Goal: Transaction & Acquisition: Purchase product/service

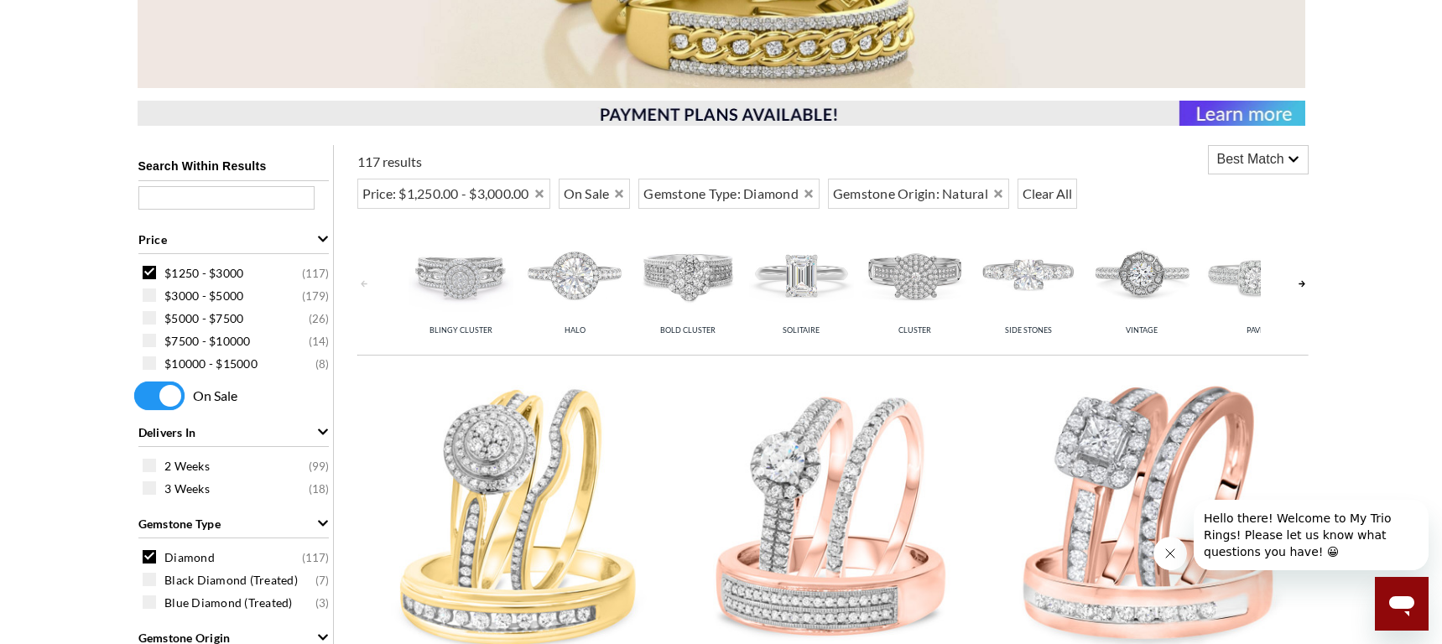
click at [324, 237] on icon "Price" at bounding box center [323, 239] width 12 height 12
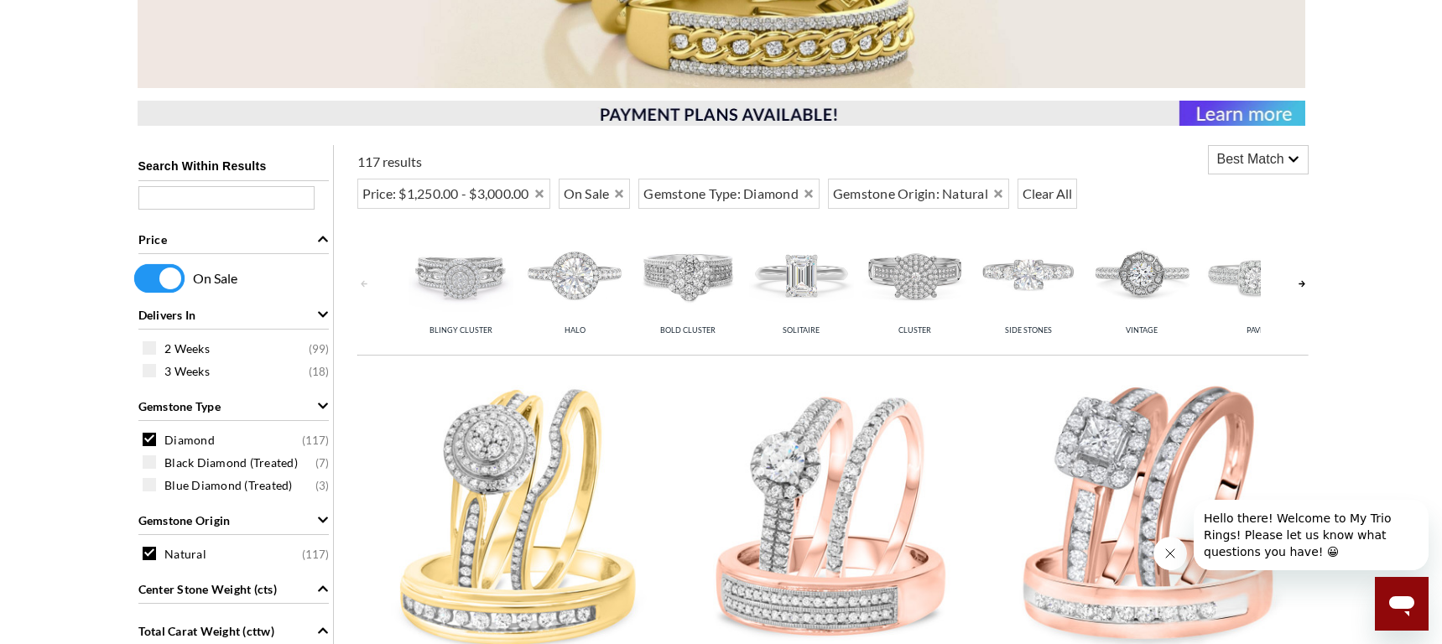
click at [324, 237] on icon "Price" at bounding box center [323, 239] width 12 height 12
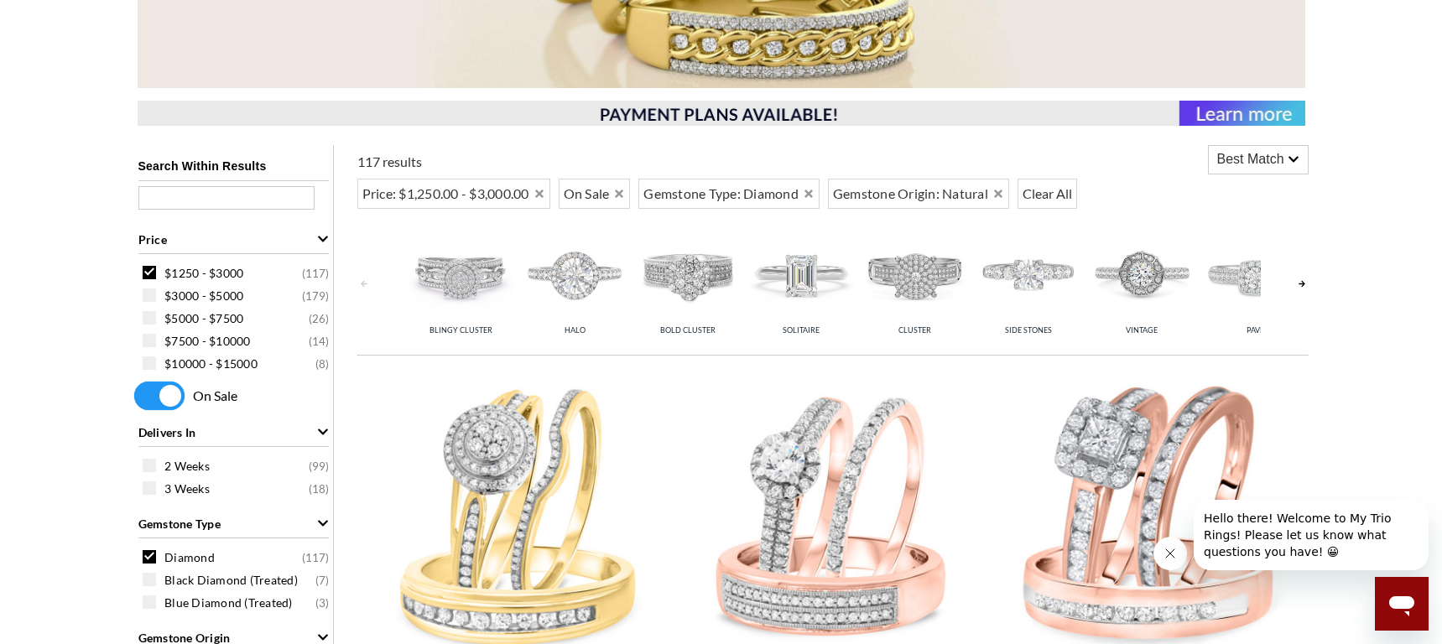
scroll to position [587, 0]
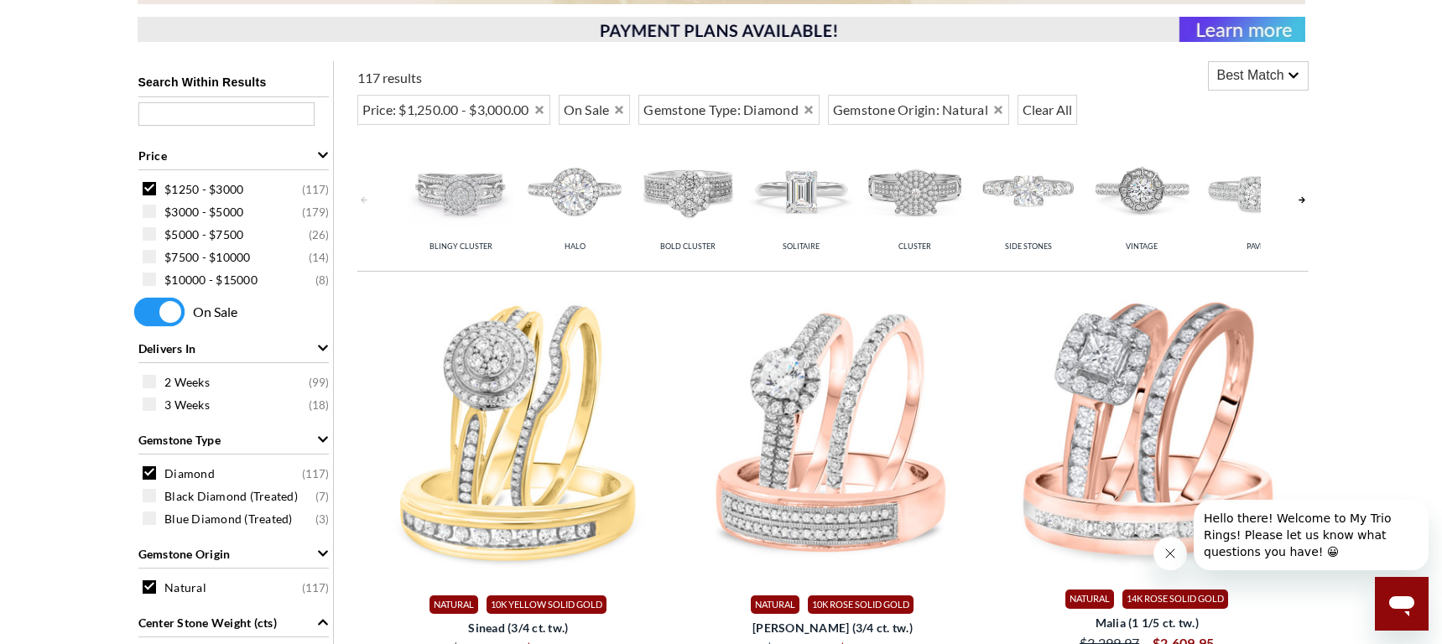
click at [149, 476] on span at bounding box center [149, 472] width 13 height 13
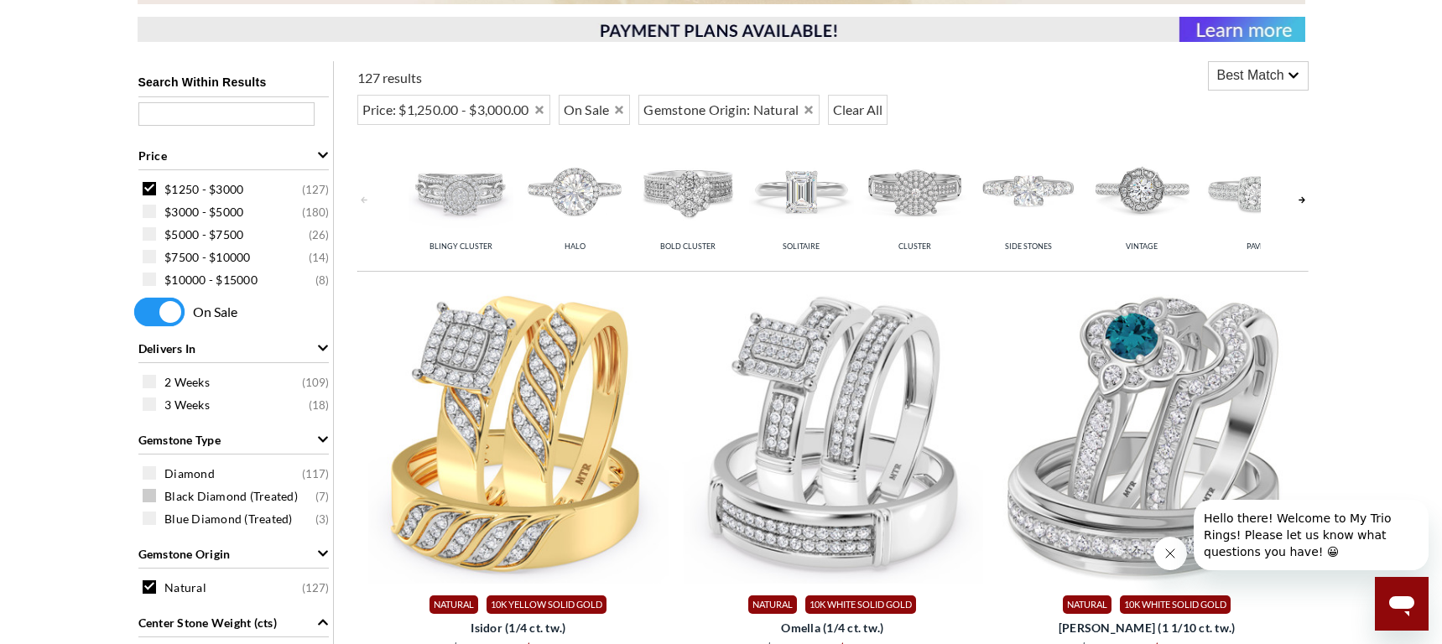
click at [148, 492] on span at bounding box center [149, 495] width 13 height 13
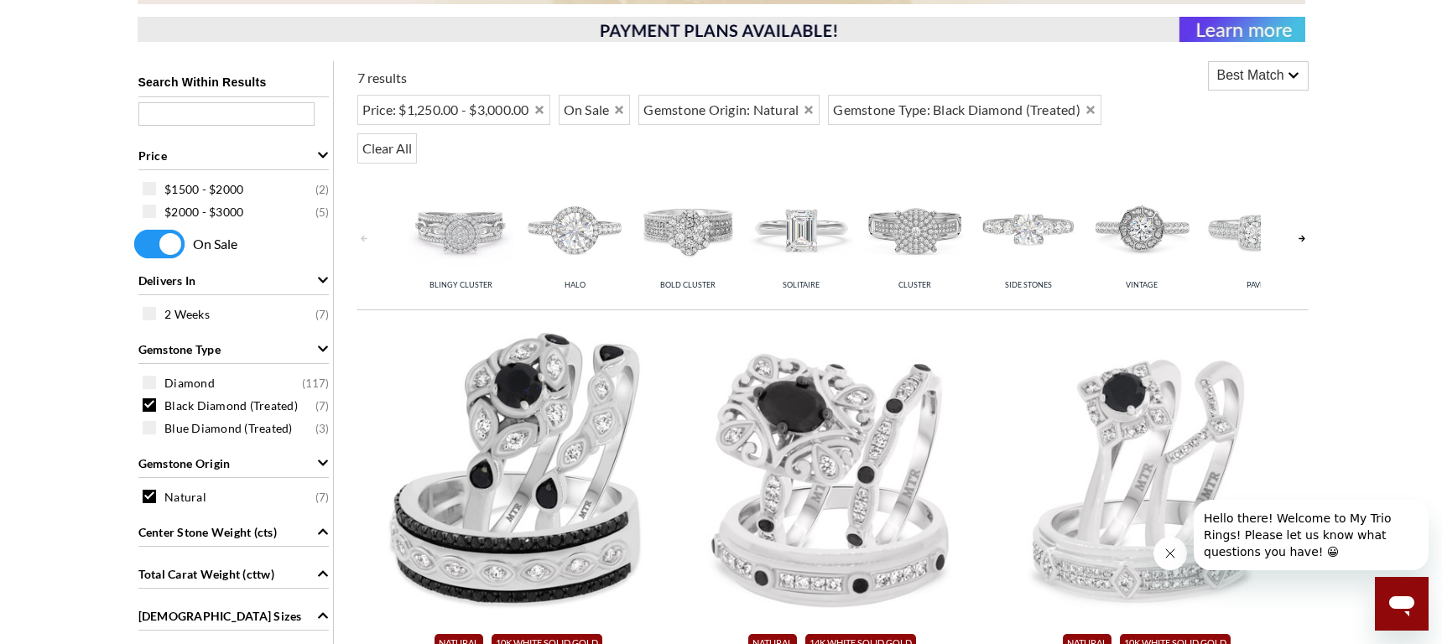
click at [148, 492] on span at bounding box center [149, 496] width 13 height 13
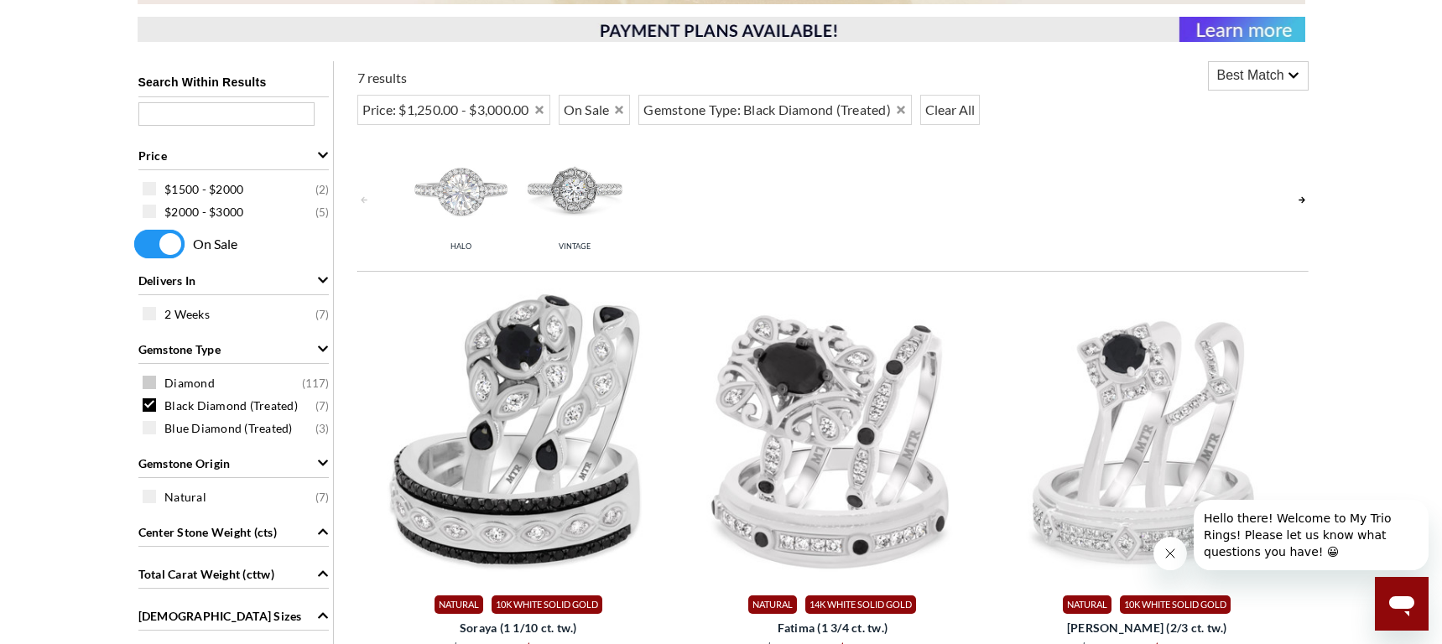
click at [154, 380] on span at bounding box center [149, 382] width 13 height 13
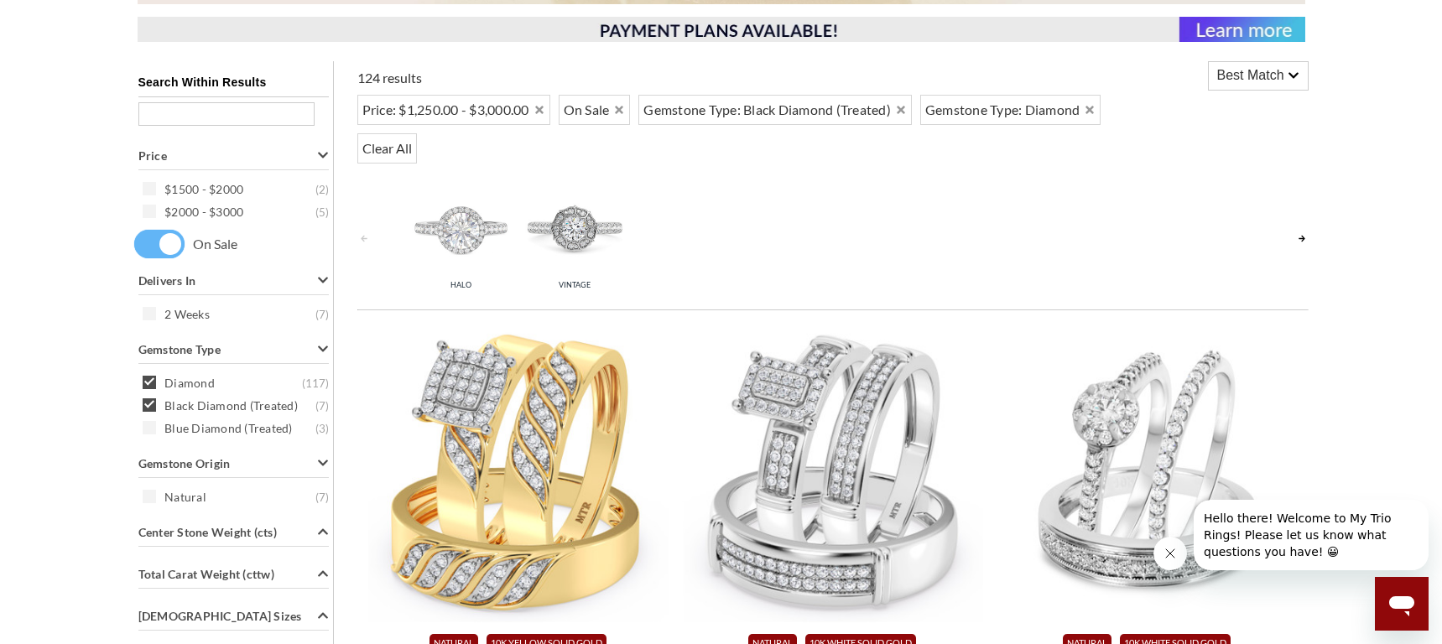
click at [148, 409] on div "Search Within Results Price $1500 - $2000 ( 2 ) $2000 - $3000 ( 5 ) On Sale Del…" at bounding box center [234, 558] width 200 height 994
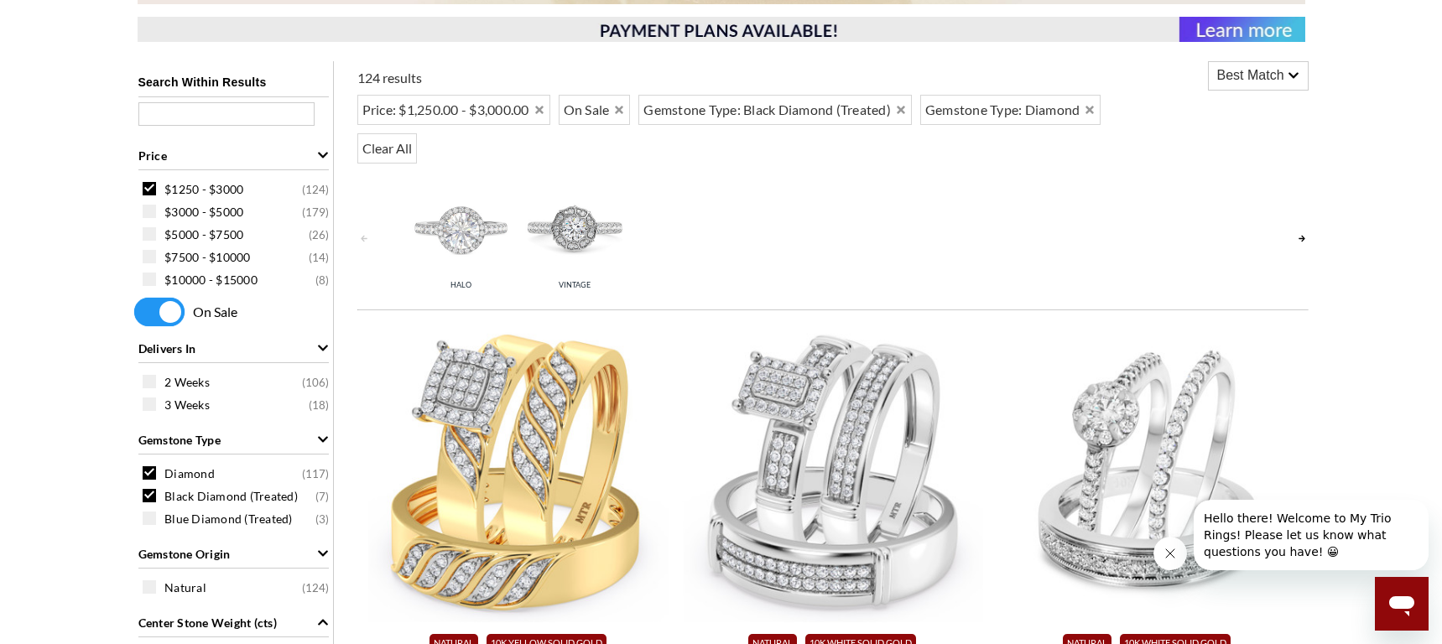
click at [146, 490] on span at bounding box center [149, 495] width 13 height 13
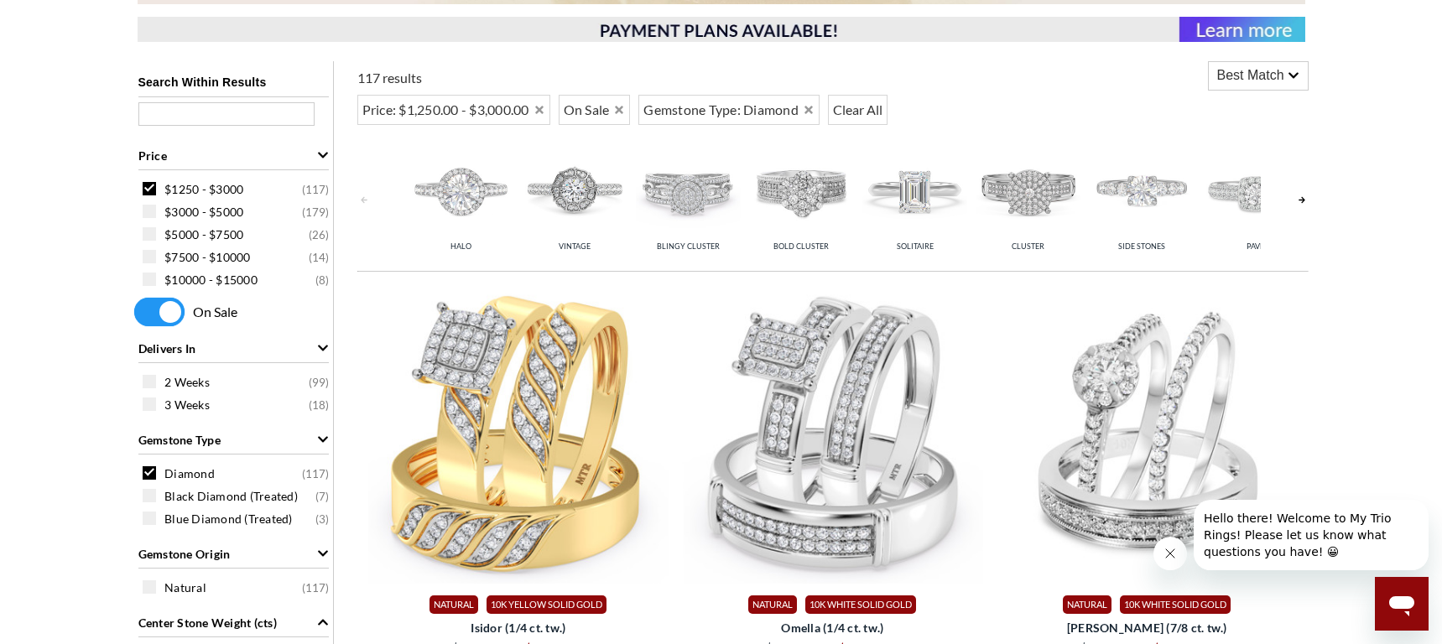
scroll to position [419, 0]
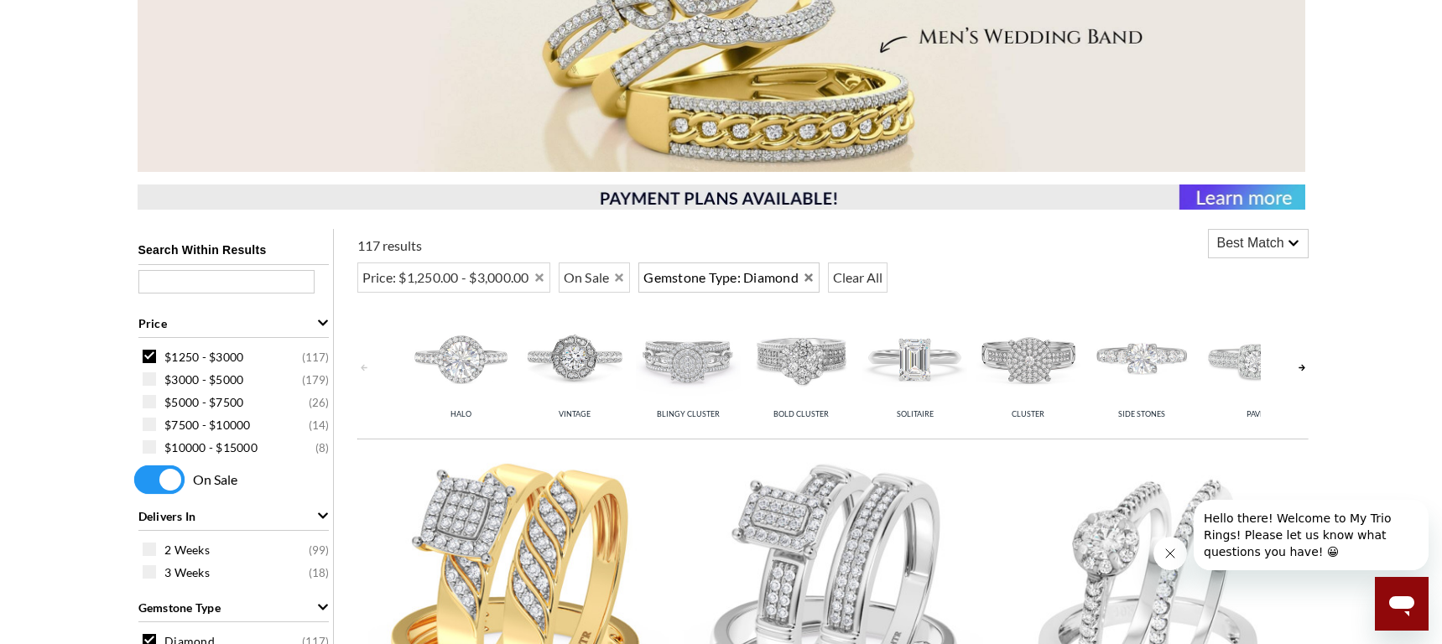
click at [750, 276] on span "Gemstone Type: Diamond" at bounding box center [720, 278] width 155 height 20
click at [807, 274] on icon "Remove Diamond" at bounding box center [809, 278] width 12 height 12
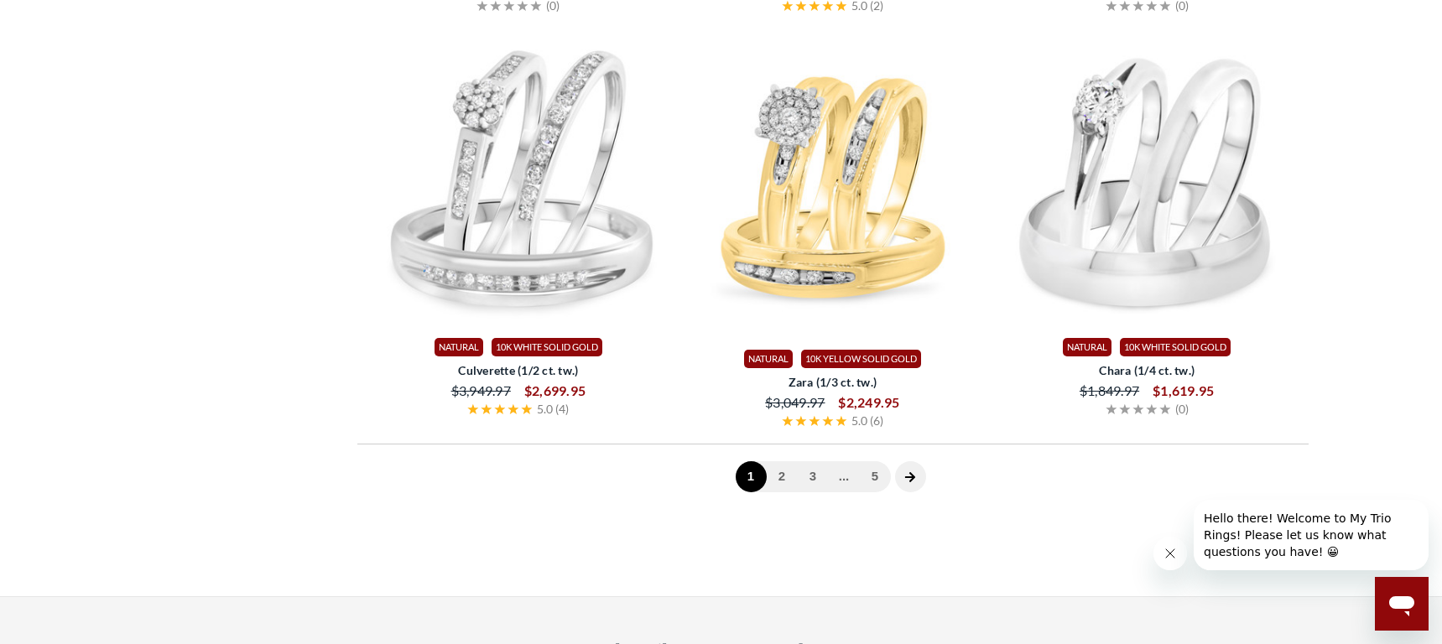
scroll to position [4613, 0]
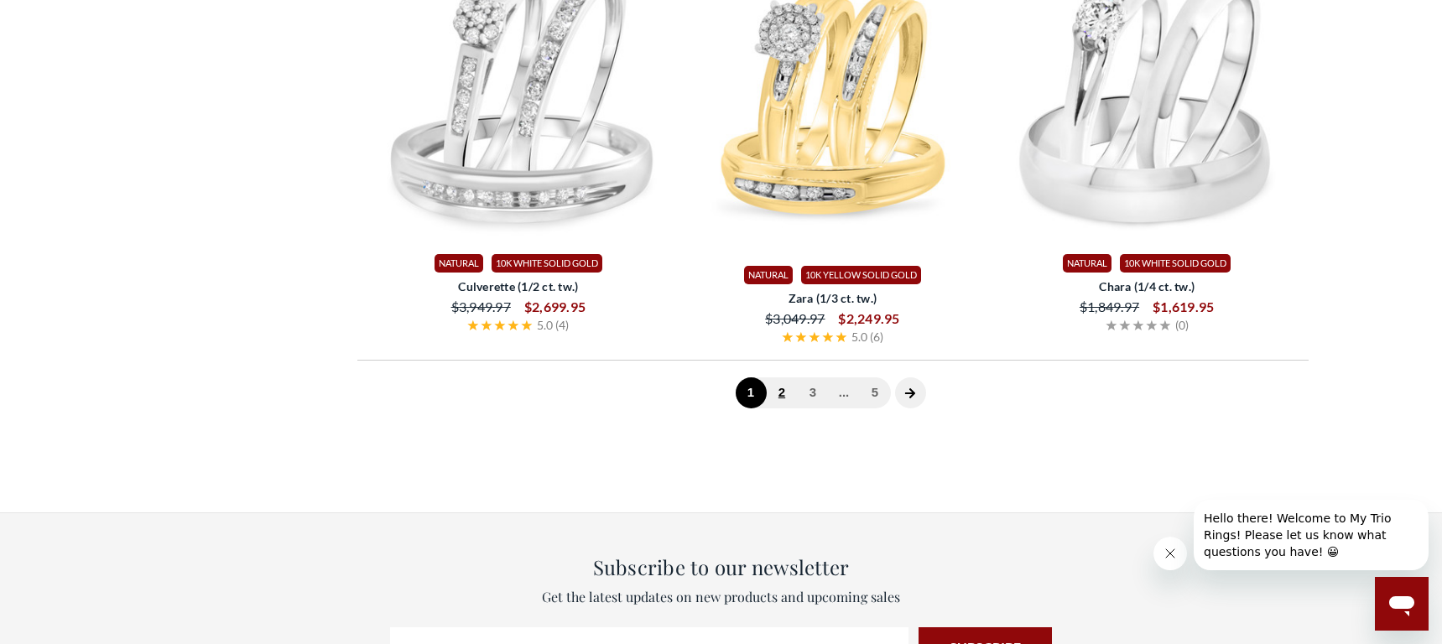
click at [779, 394] on link "2" at bounding box center [782, 392] width 31 height 31
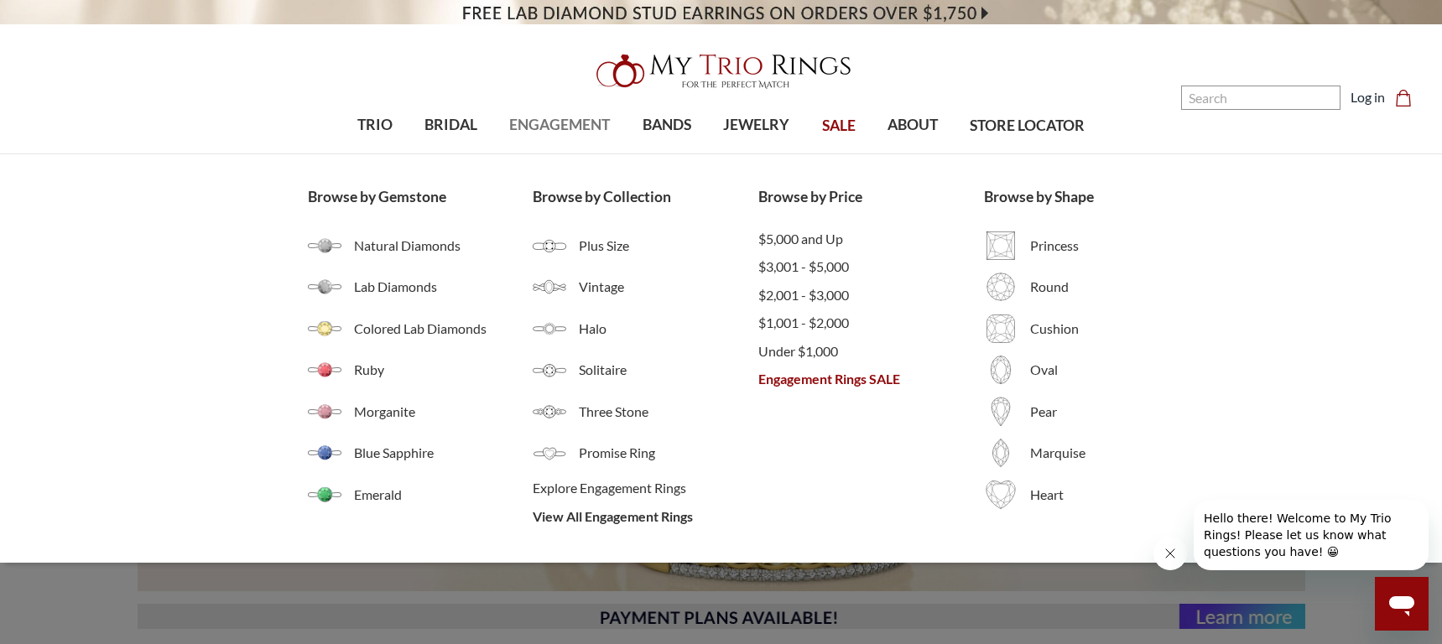
click at [546, 125] on span "ENGAGEMENT" at bounding box center [559, 125] width 101 height 22
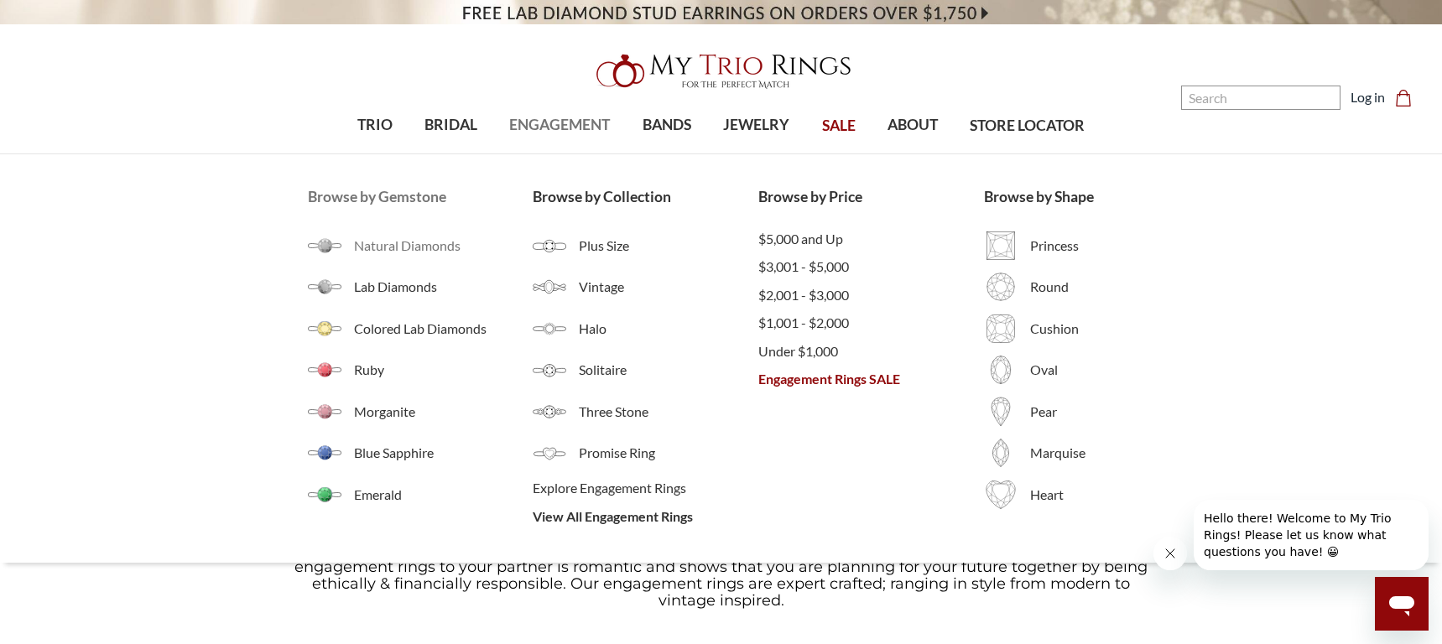
click at [432, 242] on span "Natural Diamonds" at bounding box center [444, 246] width 180 height 20
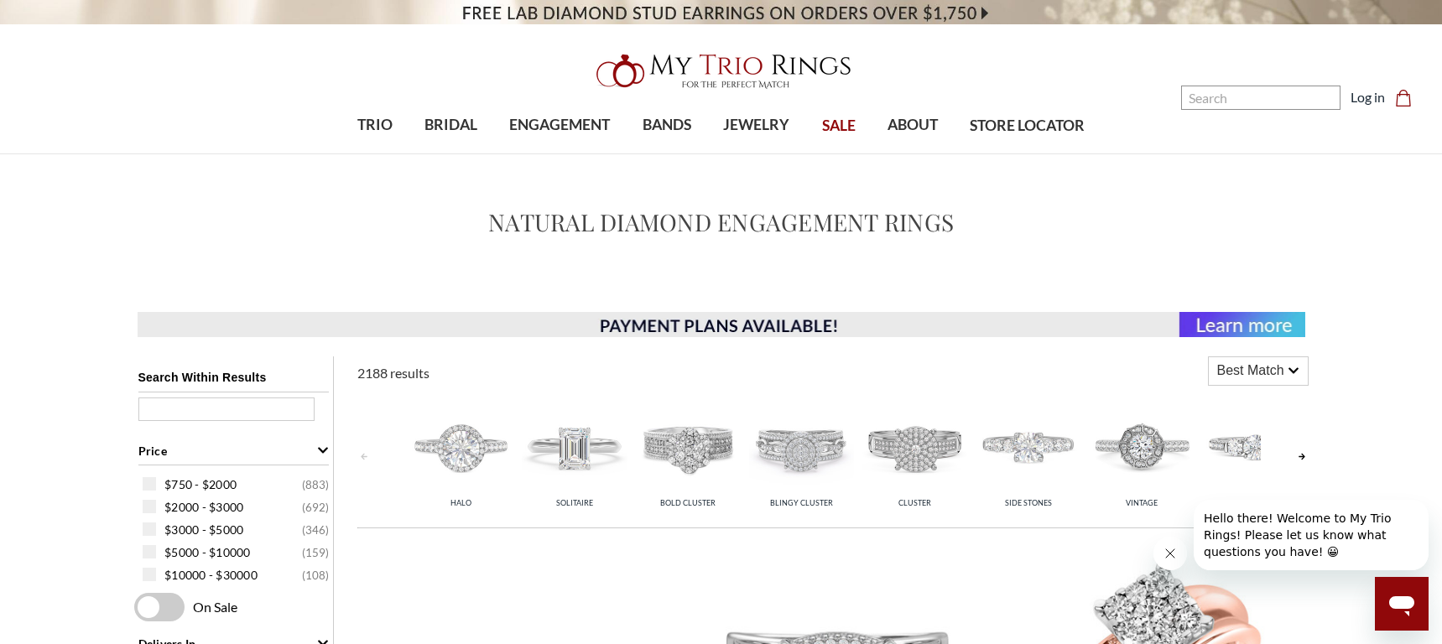
scroll to position [168, 0]
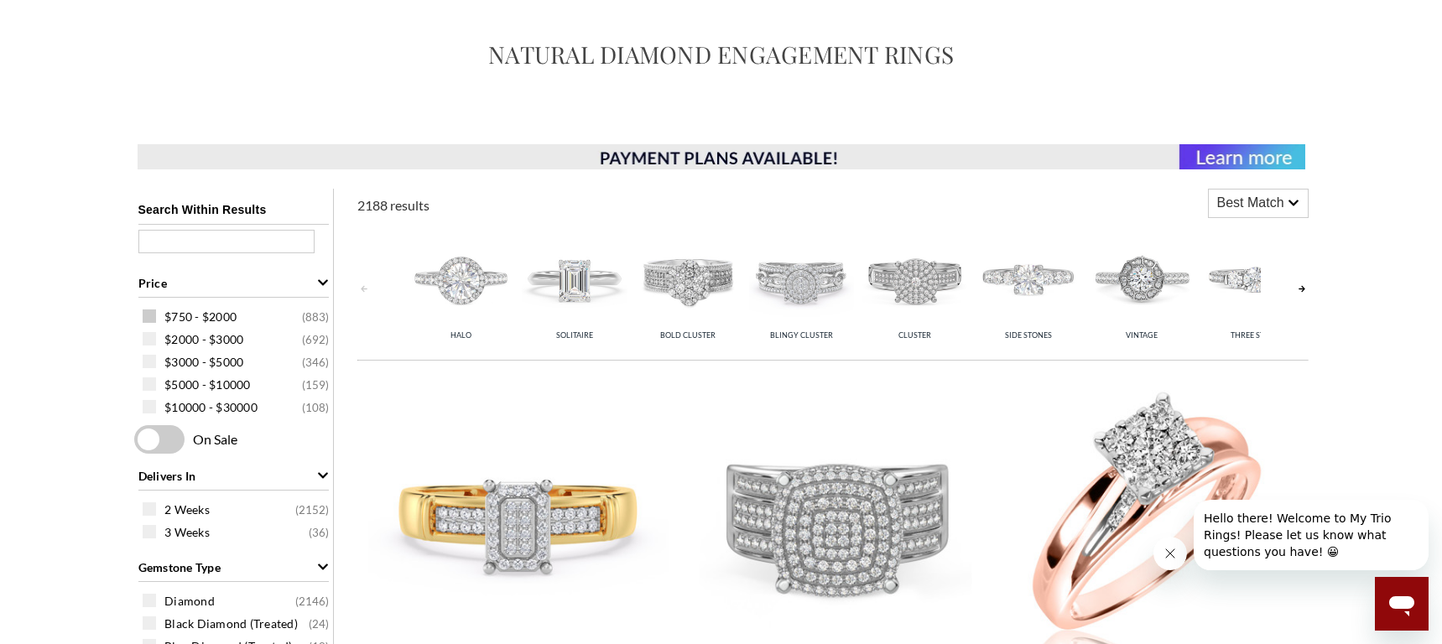
click at [147, 318] on span at bounding box center [149, 316] width 13 height 13
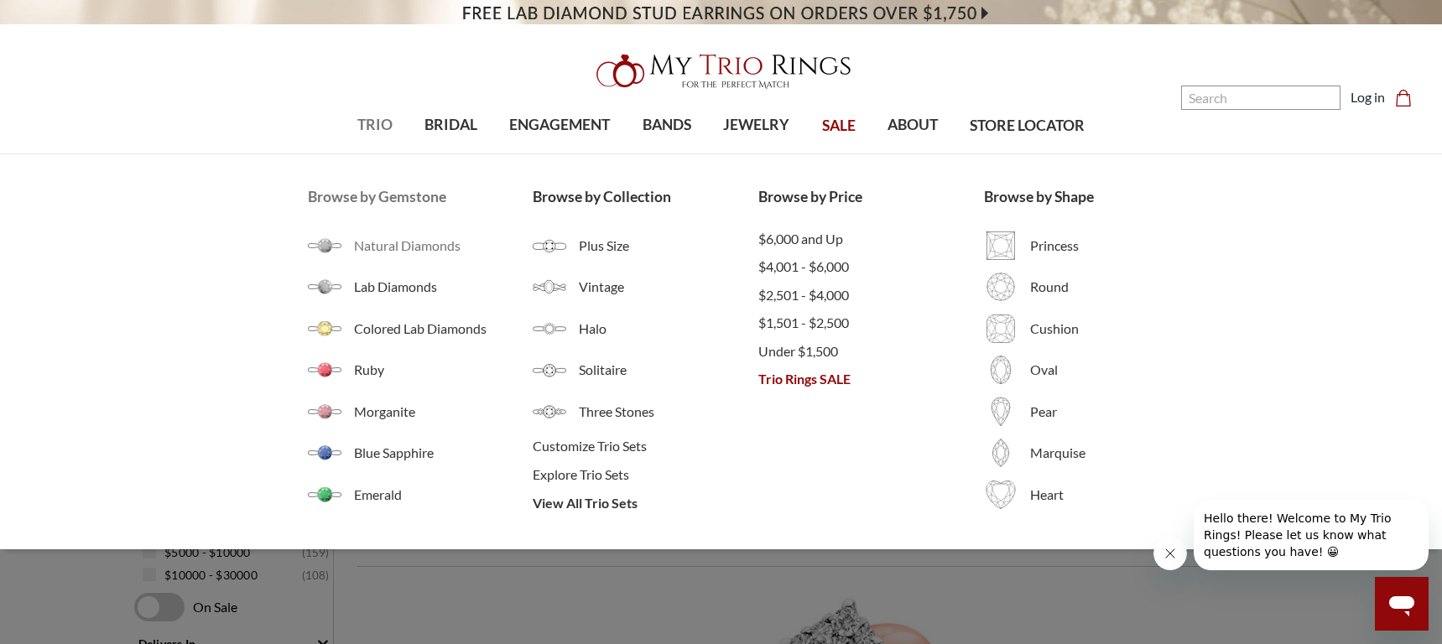
click at [373, 238] on span "Natural Diamonds" at bounding box center [444, 246] width 180 height 20
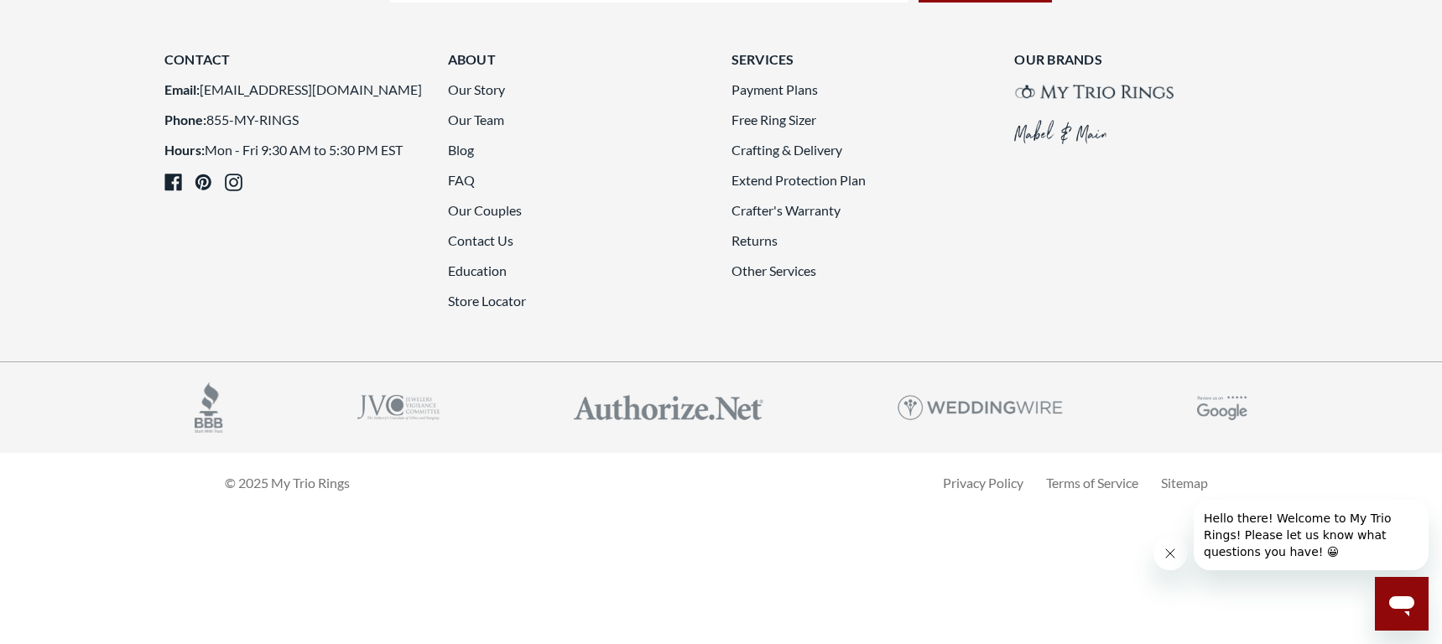
scroll to position [4530, 0]
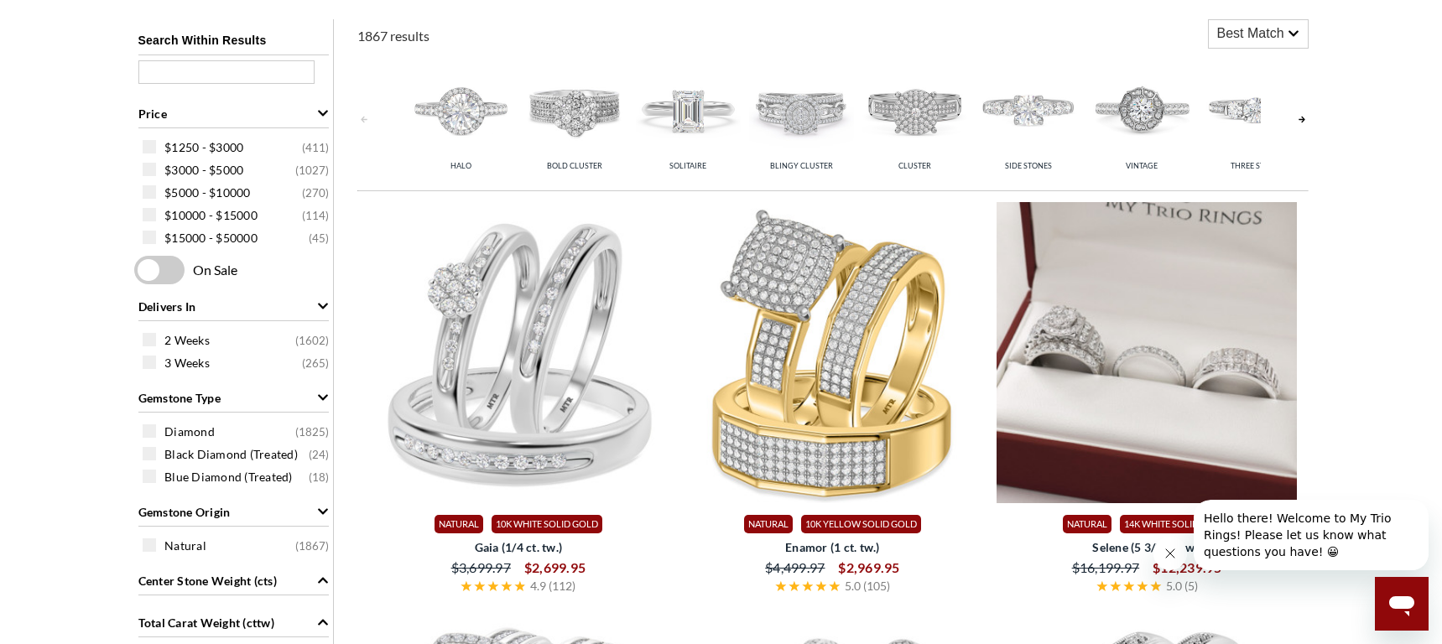
scroll to position [461, 0]
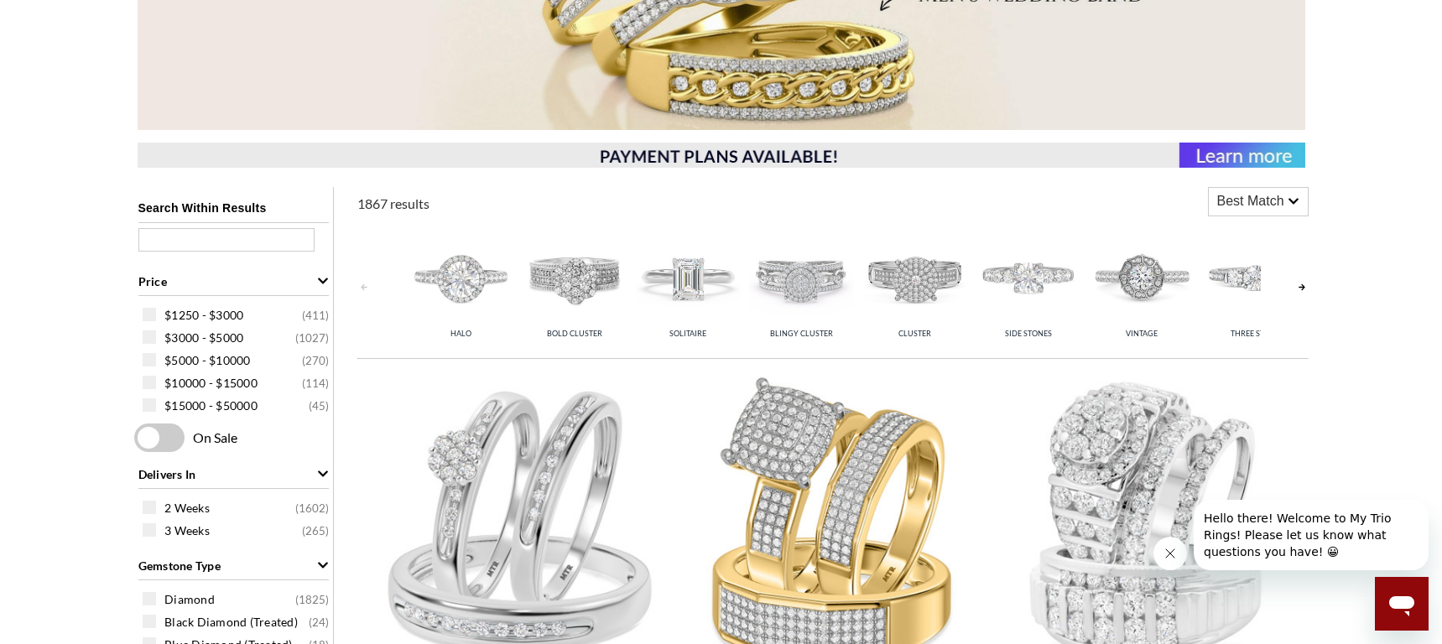
click at [1278, 208] on span "Best Match" at bounding box center [1250, 201] width 67 height 20
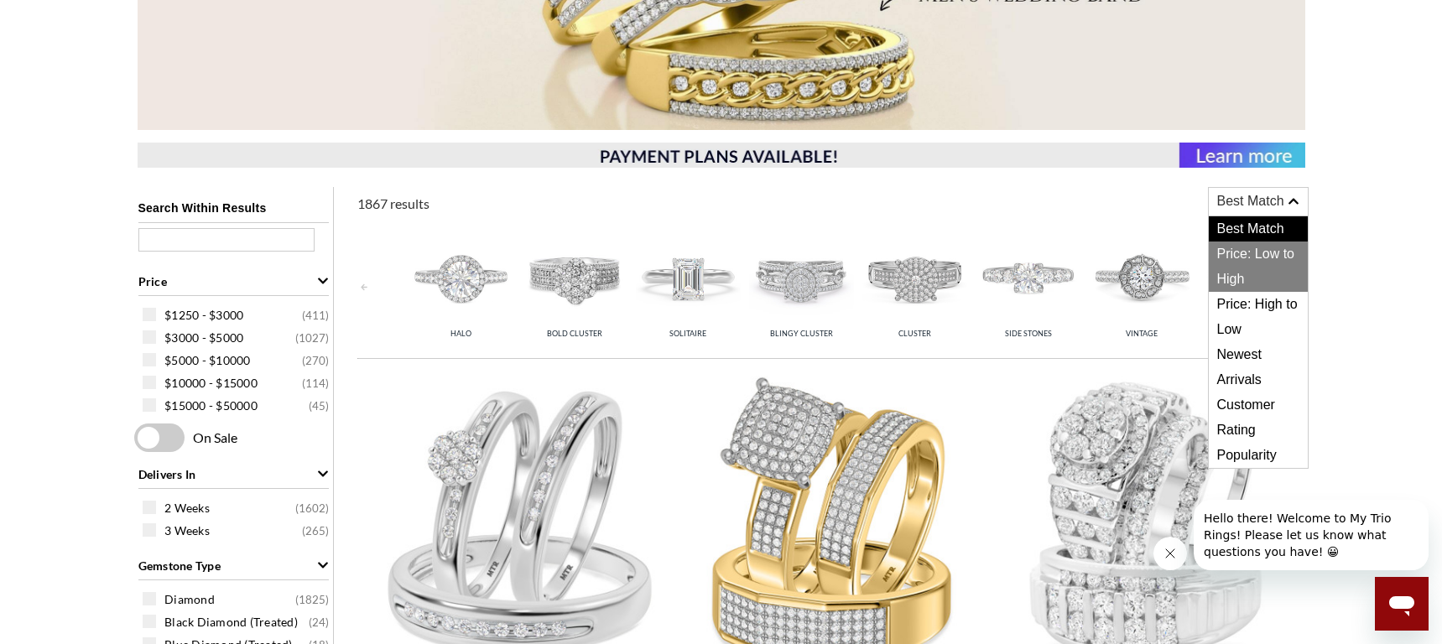
click at [1260, 252] on span "Price: Low to High" at bounding box center [1258, 267] width 99 height 50
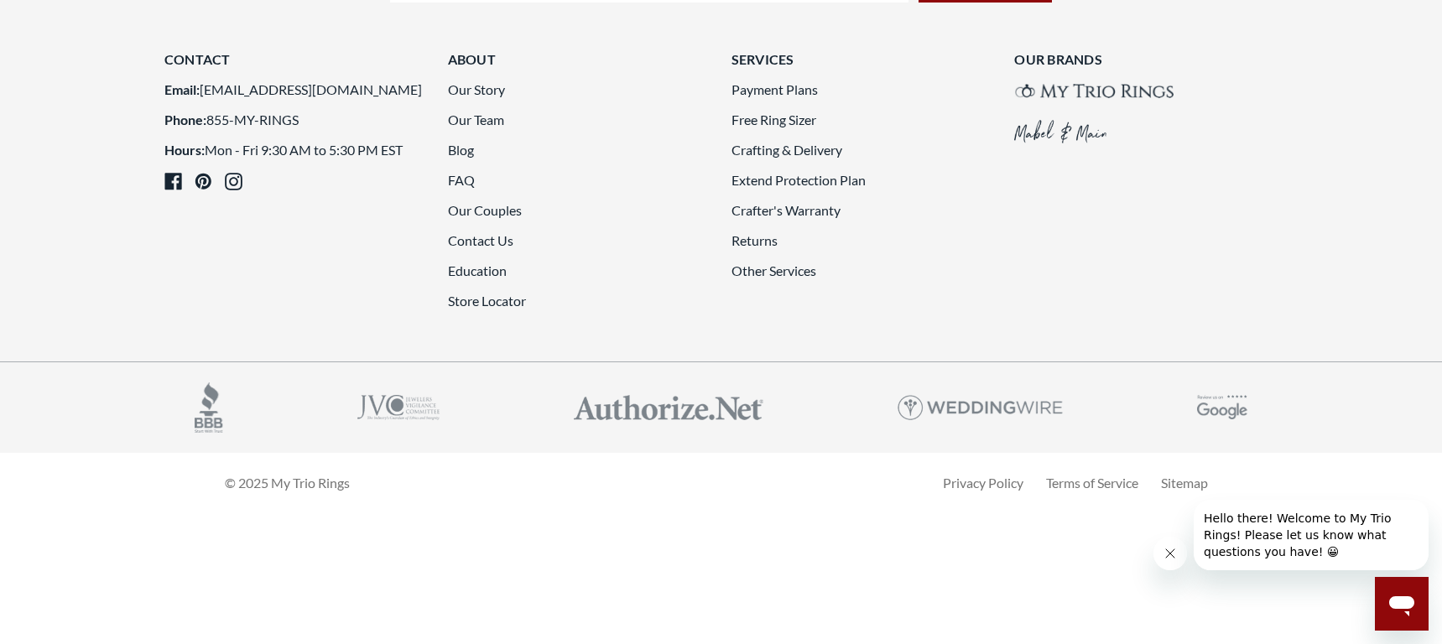
scroll to position [4488, 0]
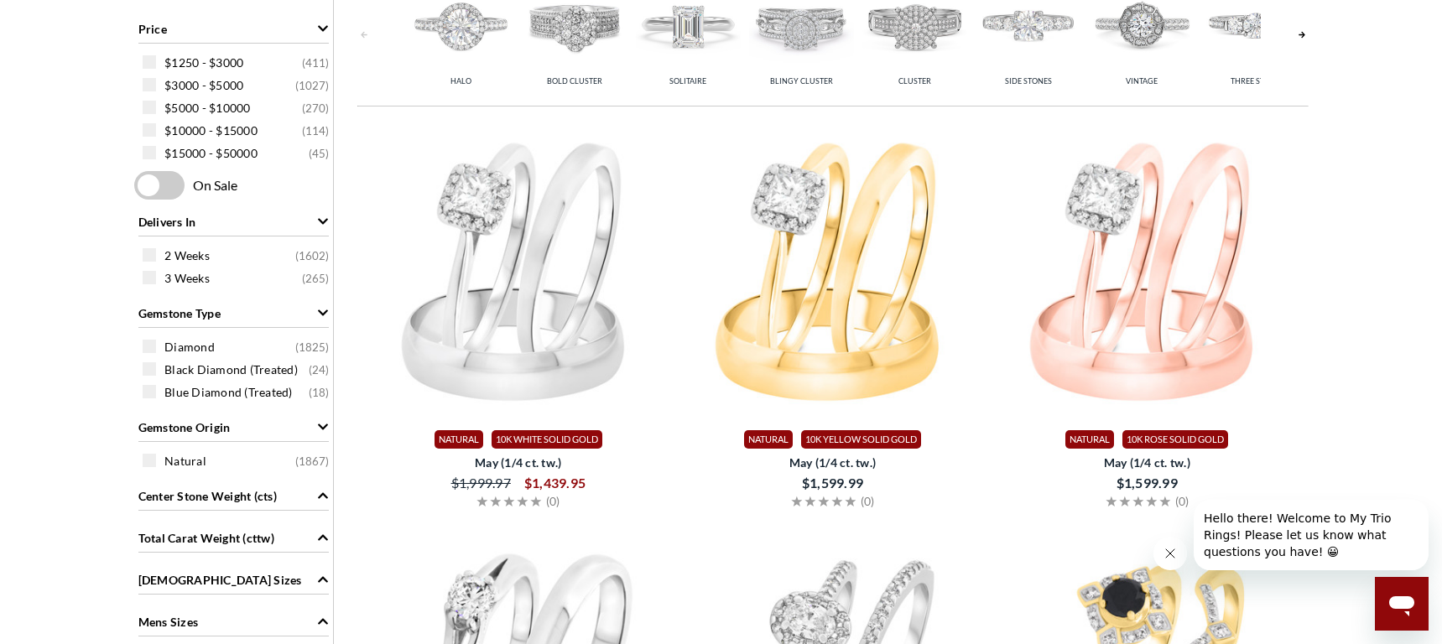
scroll to position [425, 0]
